Goal: Task Accomplishment & Management: Use online tool/utility

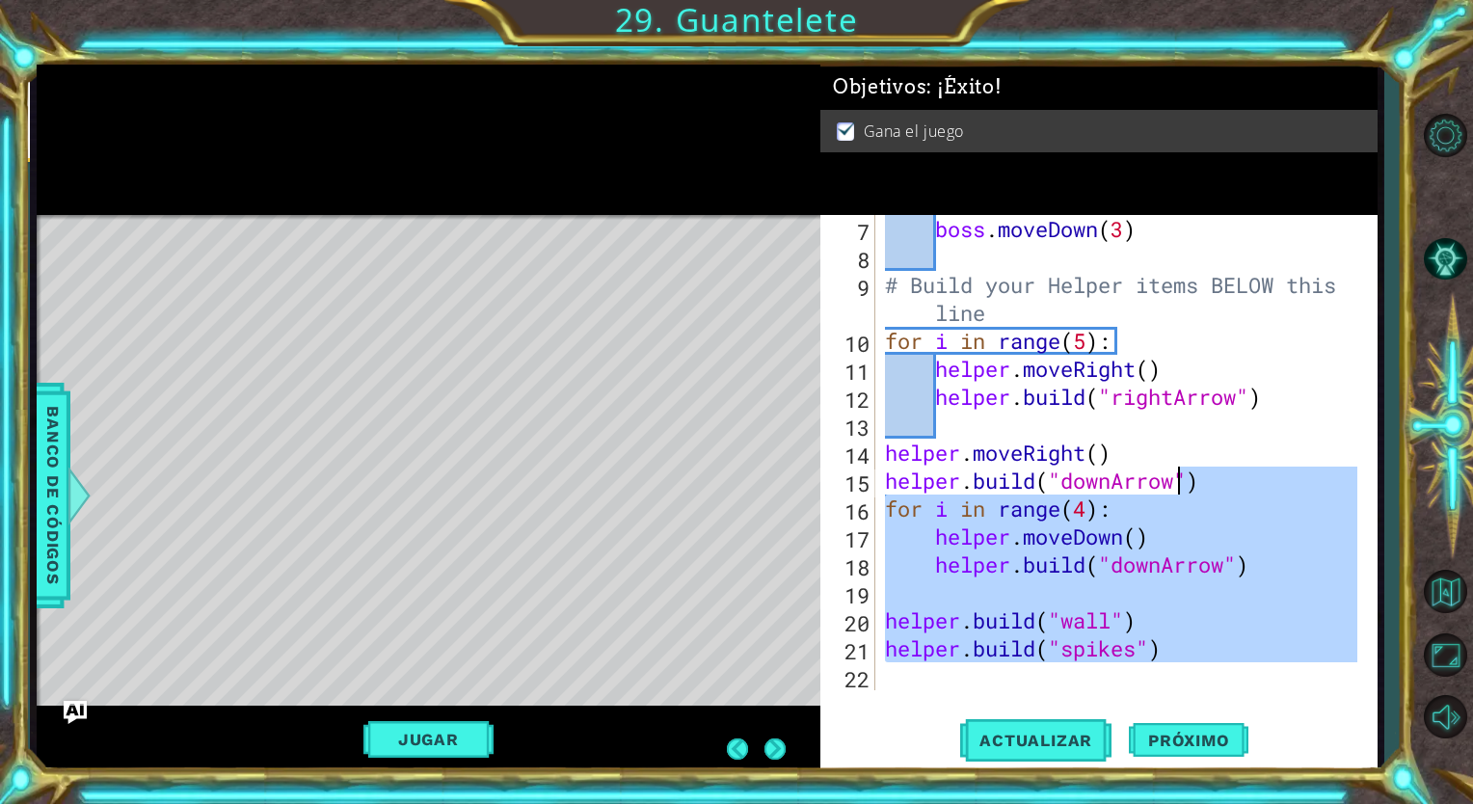
scroll to position [196, 0]
click at [1342, 523] on div "boss . moveDown ( 3 ) # Build your Helper items BELOW this line for i in range …" at bounding box center [1119, 452] width 476 height 475
type textarea "helper.moveDown()"
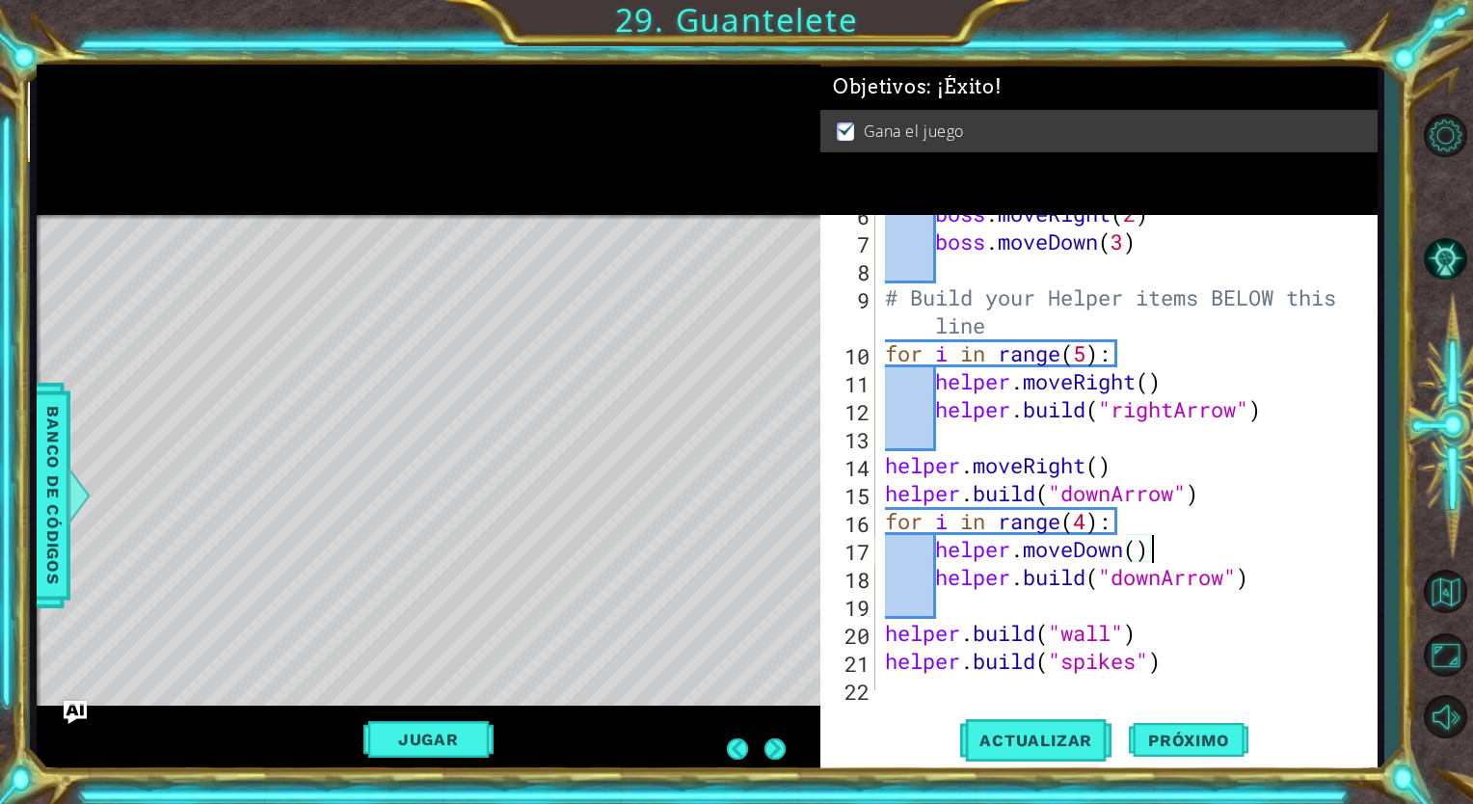
scroll to position [0, 0]
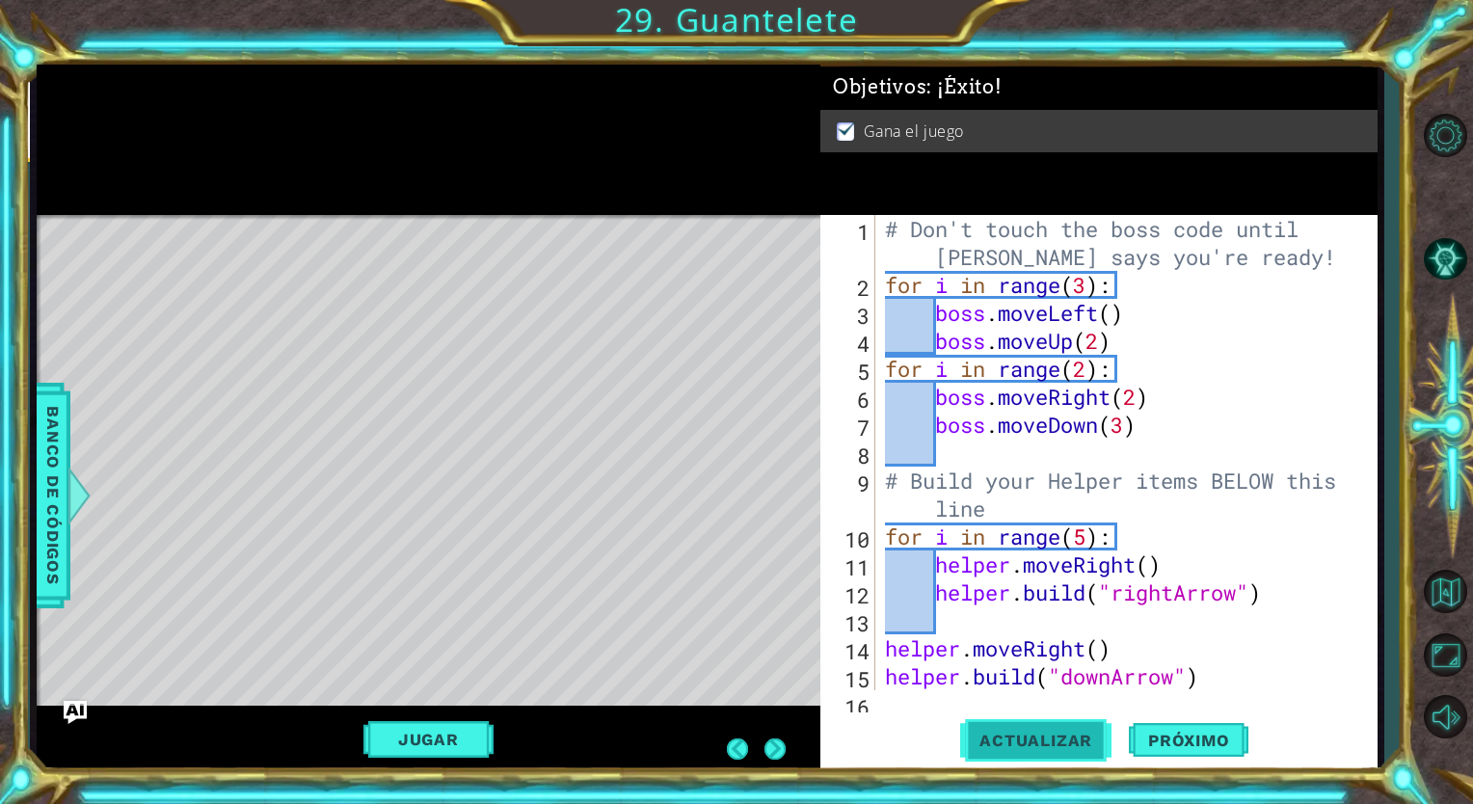
click at [1067, 733] on span "Actualizar" at bounding box center [1035, 740] width 151 height 19
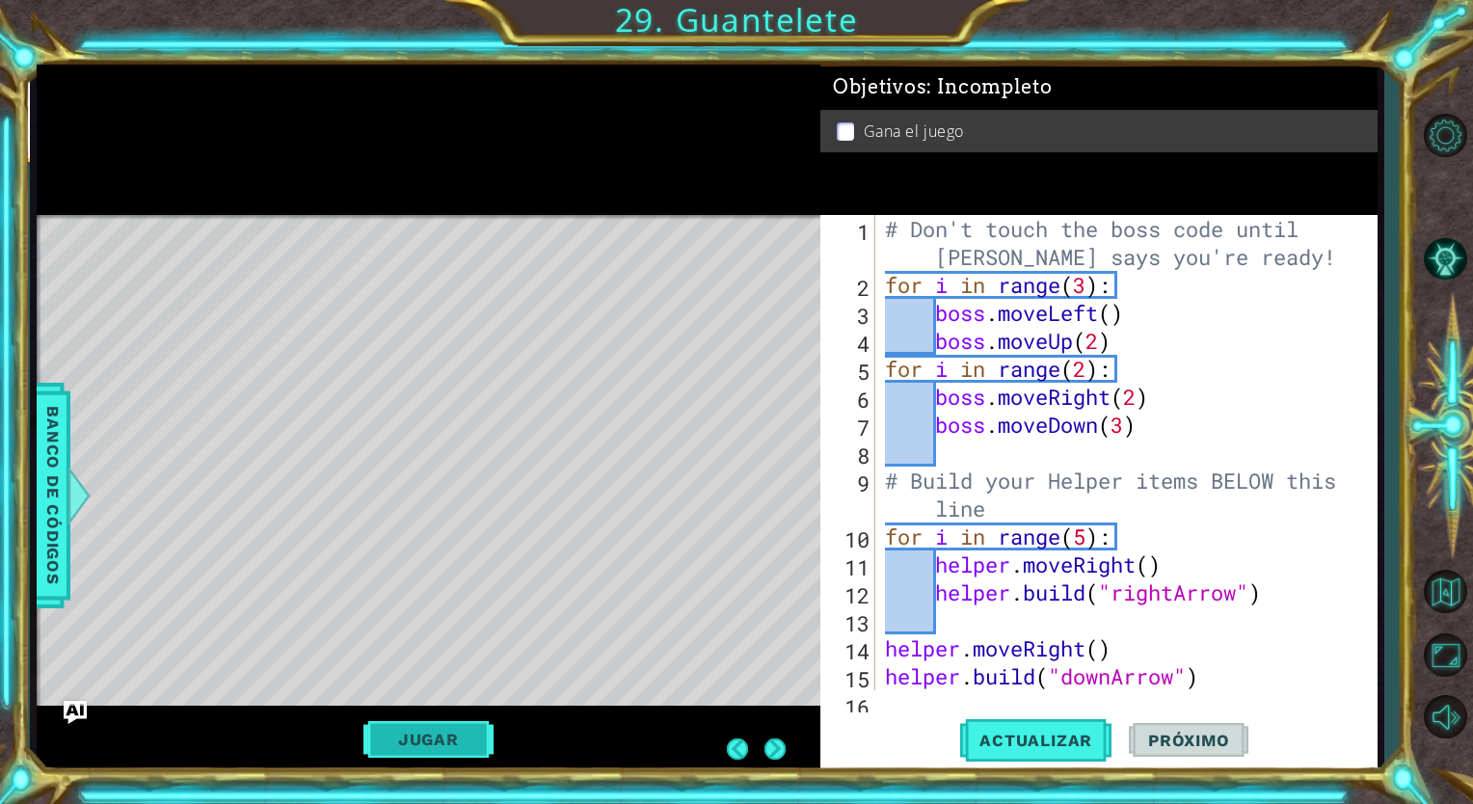
click at [428, 739] on button "Jugar" at bounding box center [428, 739] width 130 height 37
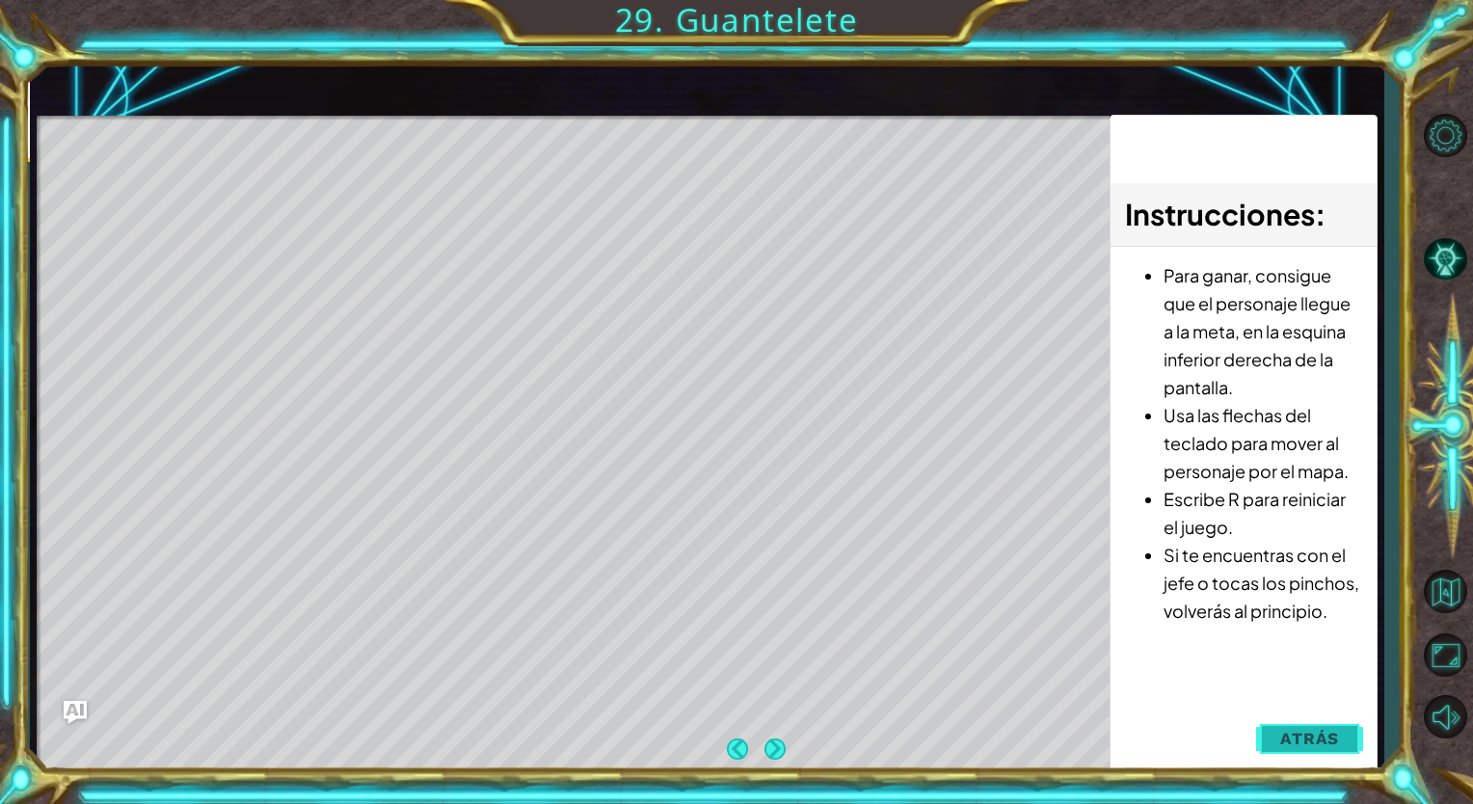
click at [1299, 726] on button "Atrás" at bounding box center [1309, 738] width 107 height 39
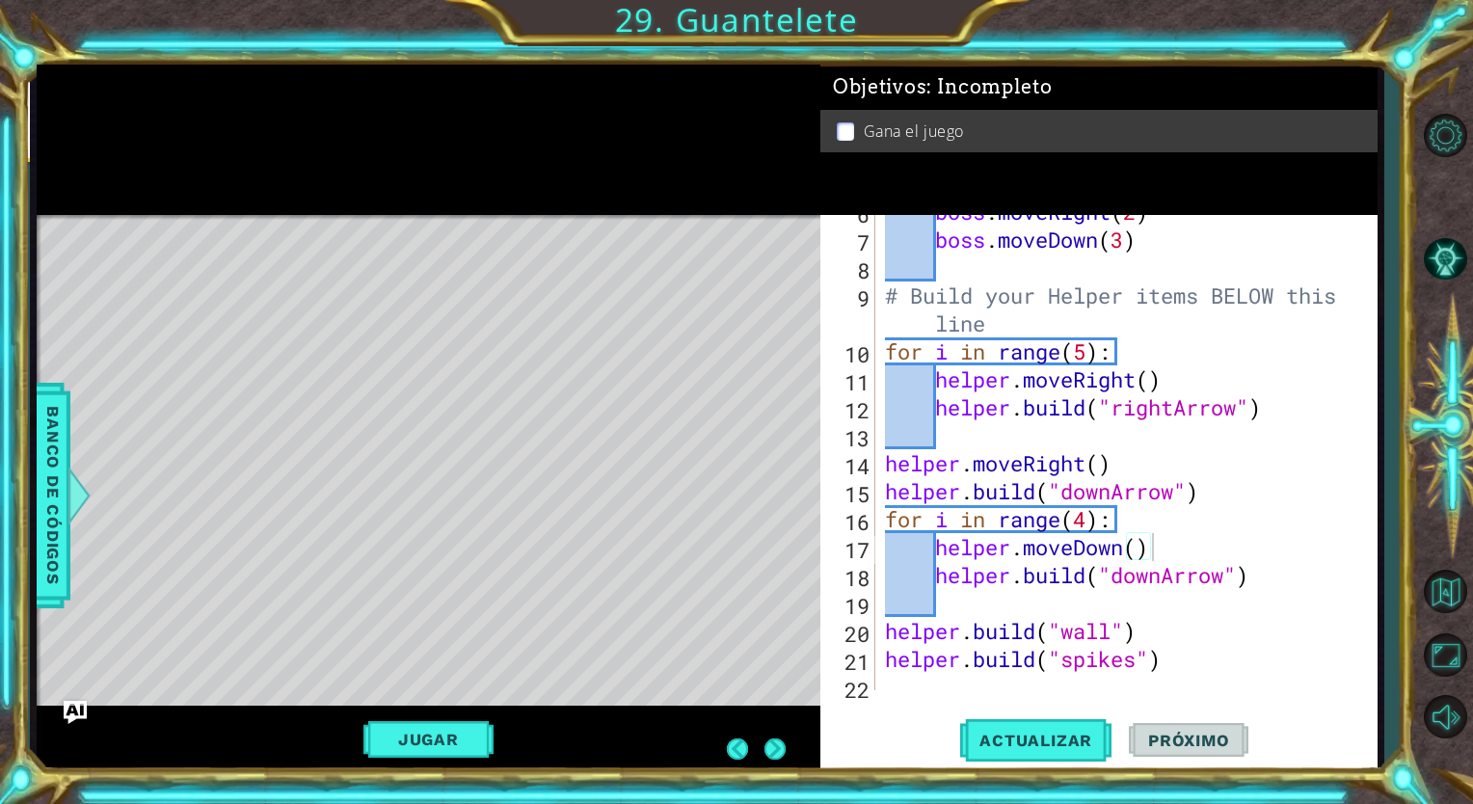
scroll to position [185, 0]
click at [1018, 758] on button "Actualizar" at bounding box center [1035, 740] width 151 height 56
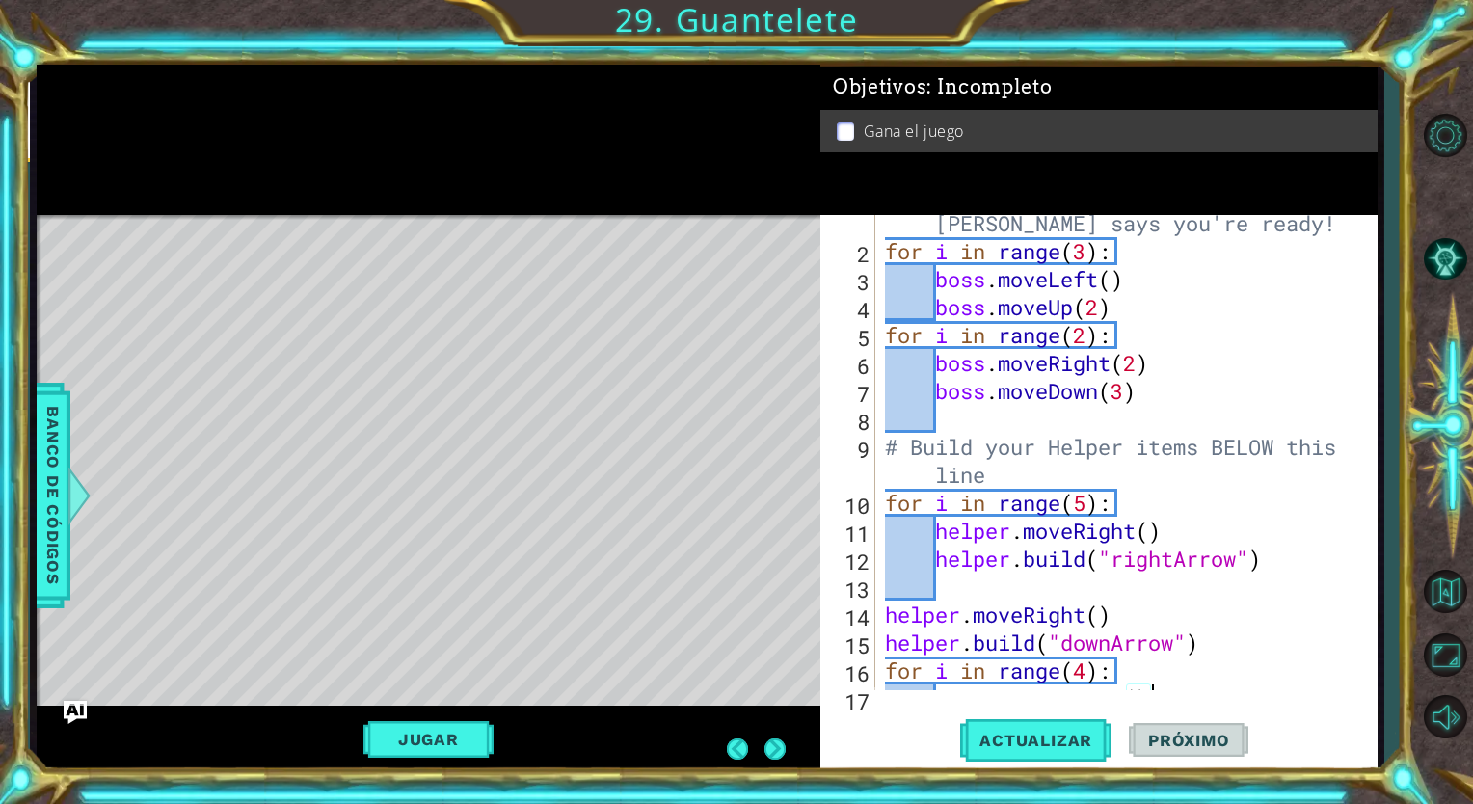
scroll to position [196, 0]
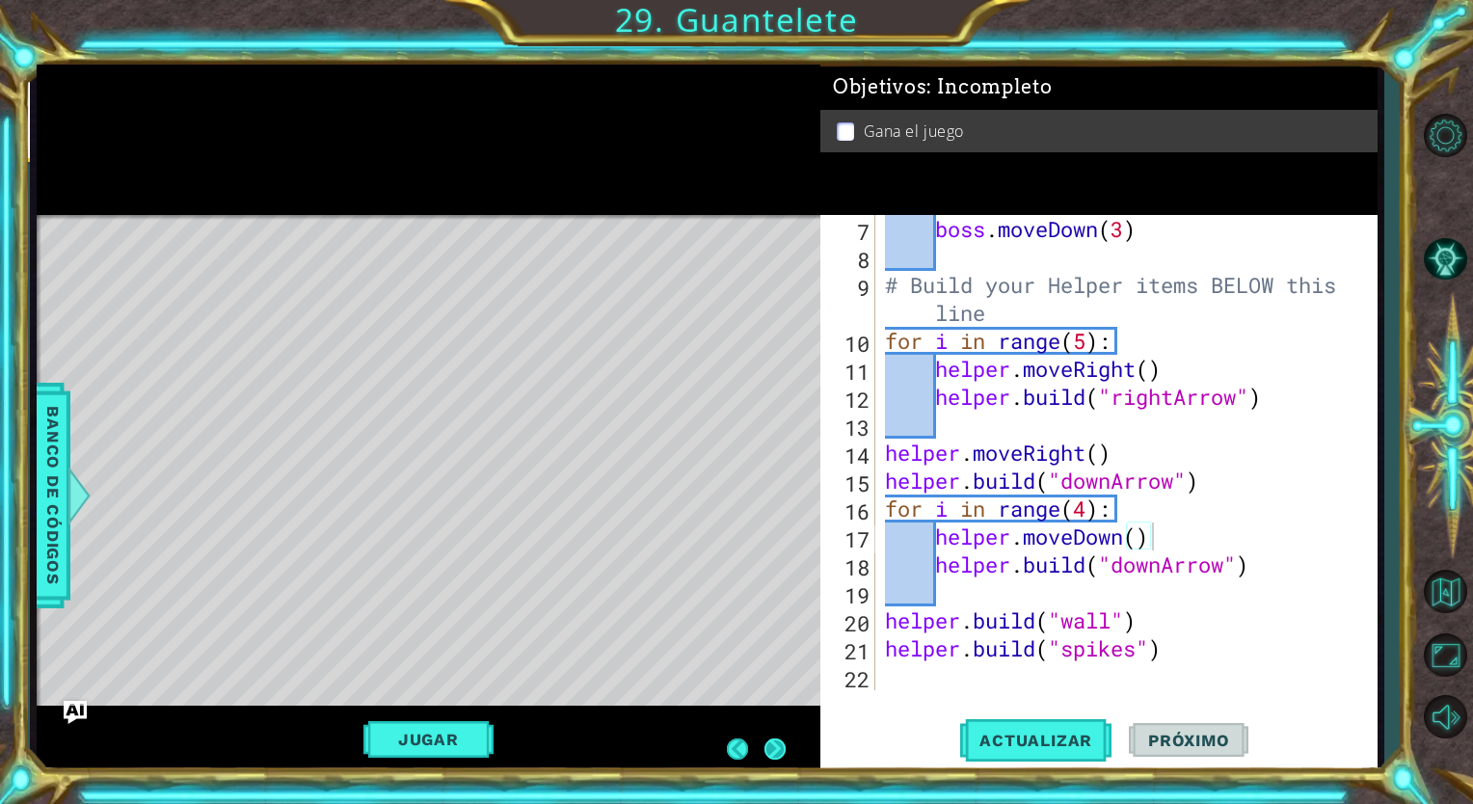
click at [773, 748] on button "Next" at bounding box center [774, 748] width 21 height 21
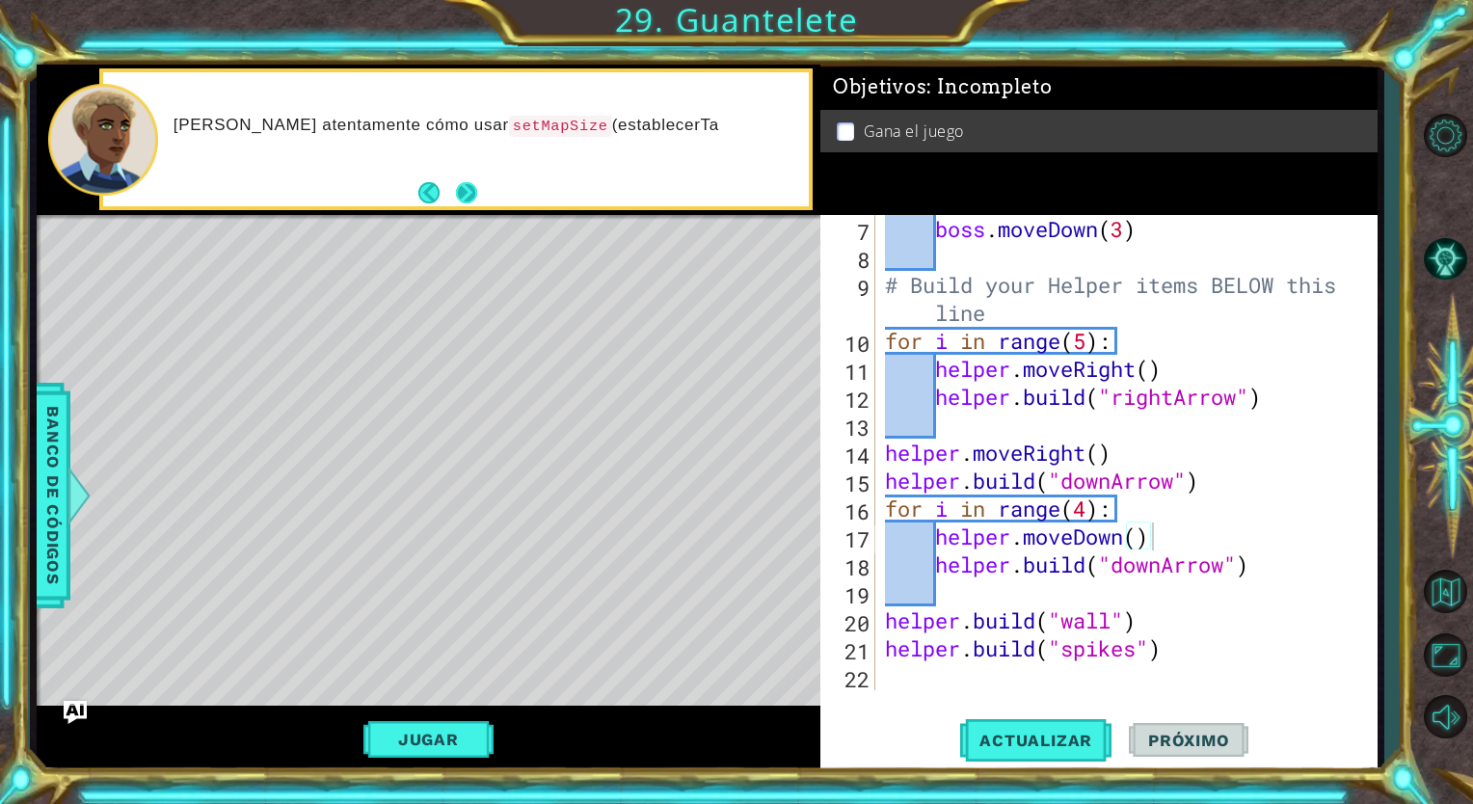
click at [456, 196] on button "Next" at bounding box center [466, 192] width 21 height 21
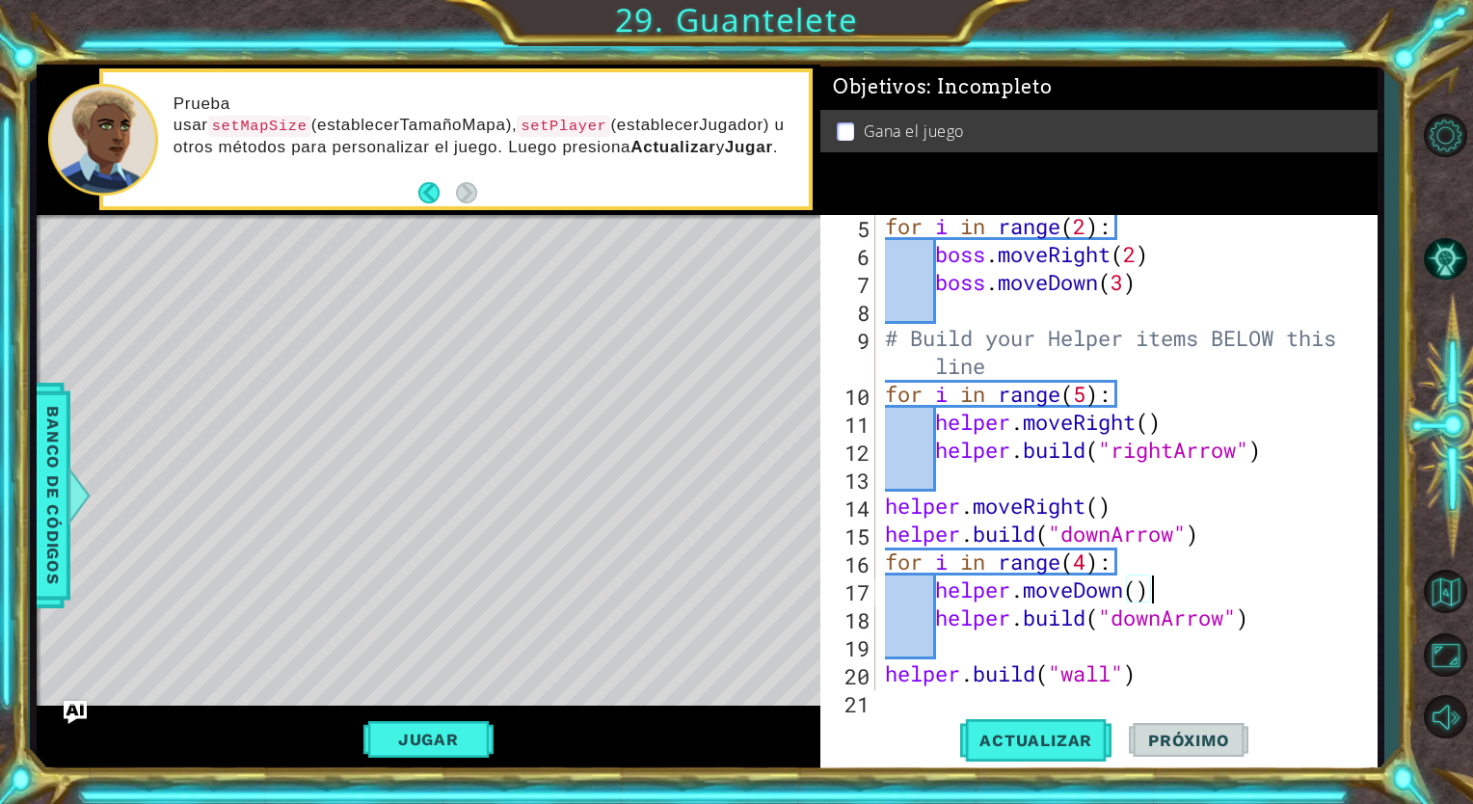
scroll to position [145, 0]
click at [440, 745] on button "Jugar" at bounding box center [428, 739] width 130 height 37
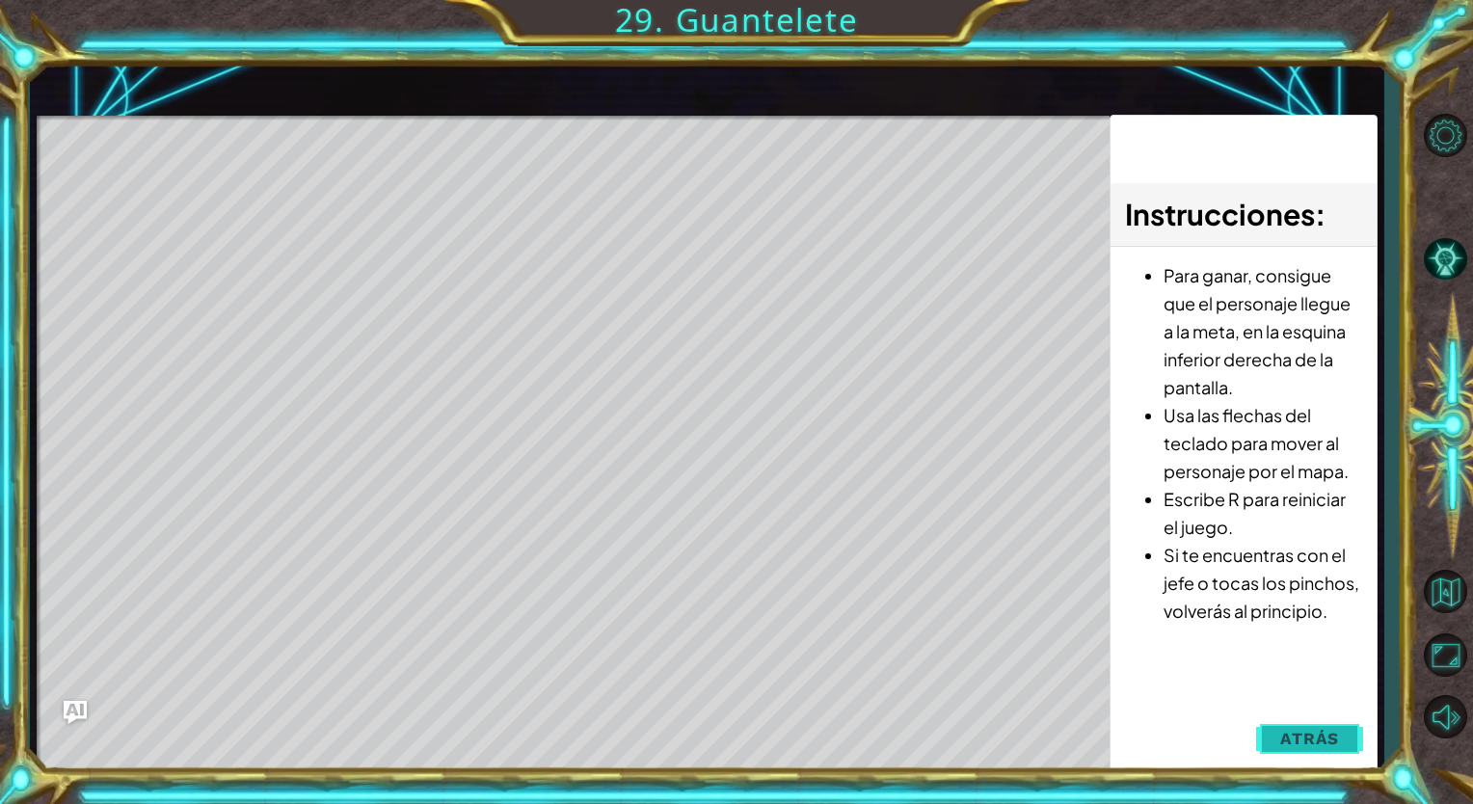
click at [1297, 747] on span "Atrás" at bounding box center [1309, 738] width 59 height 19
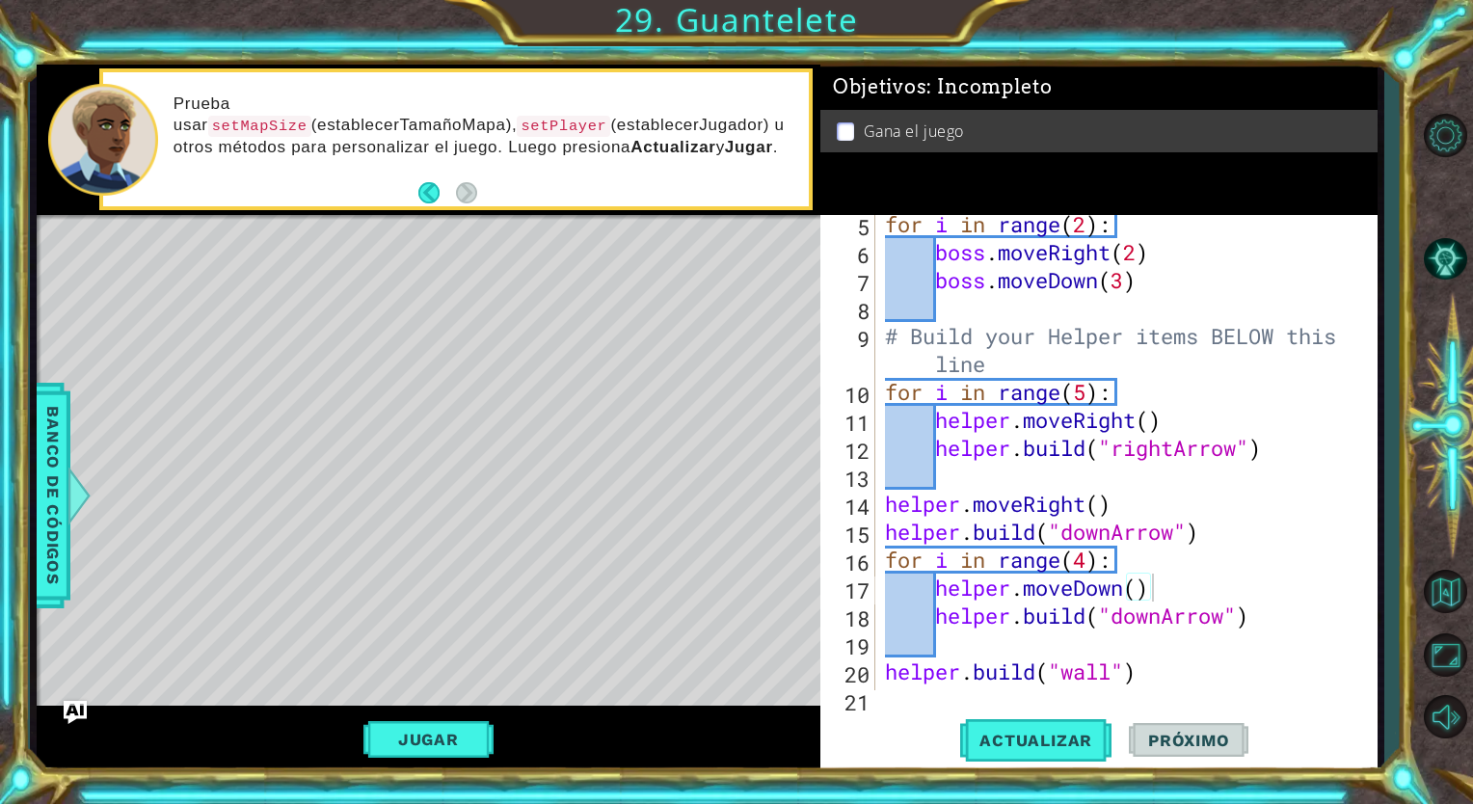
click at [852, 133] on p at bounding box center [845, 131] width 17 height 18
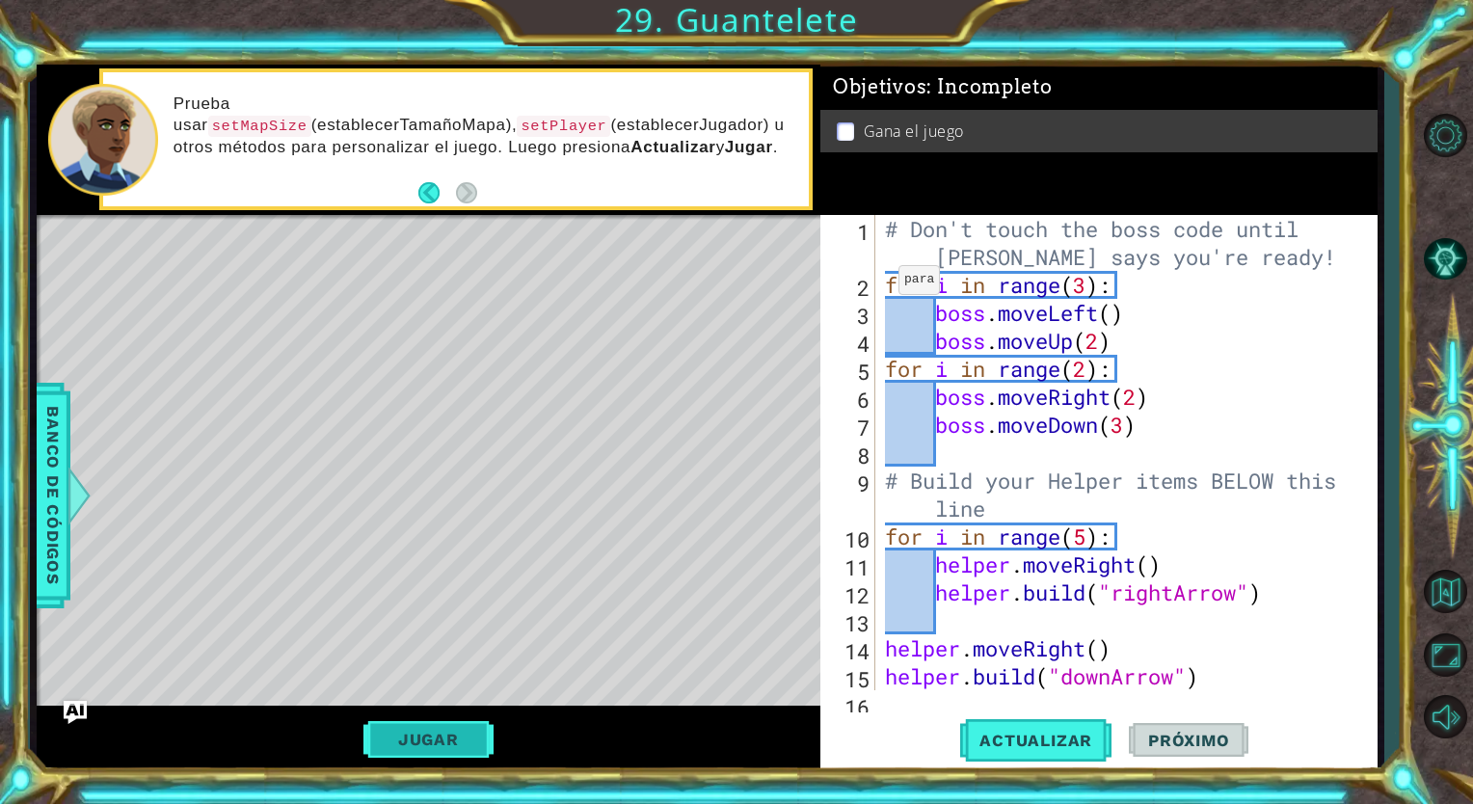
click at [428, 742] on button "Jugar" at bounding box center [428, 739] width 130 height 37
click at [463, 749] on button "Jugar" at bounding box center [428, 739] width 130 height 37
